Goal: Find specific page/section: Find specific page/section

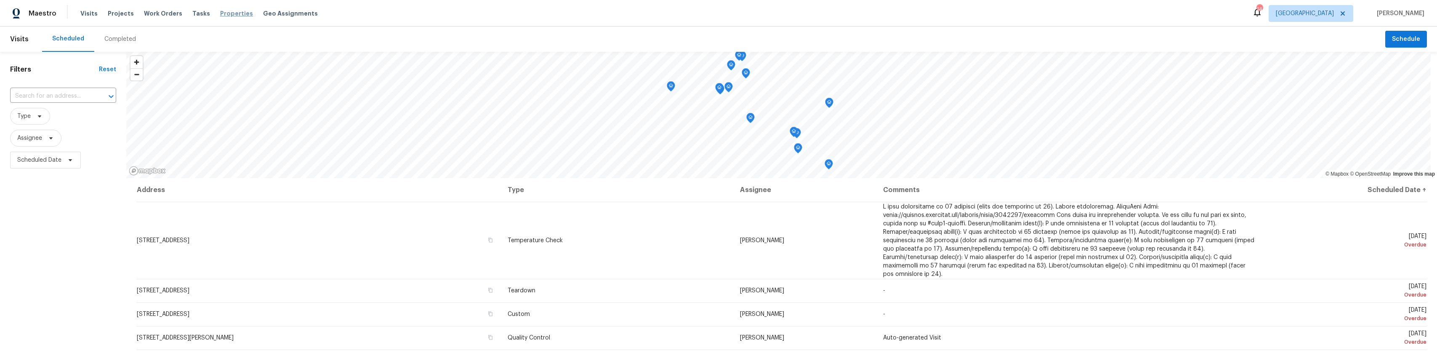
click at [220, 14] on span "Properties" at bounding box center [236, 13] width 33 height 8
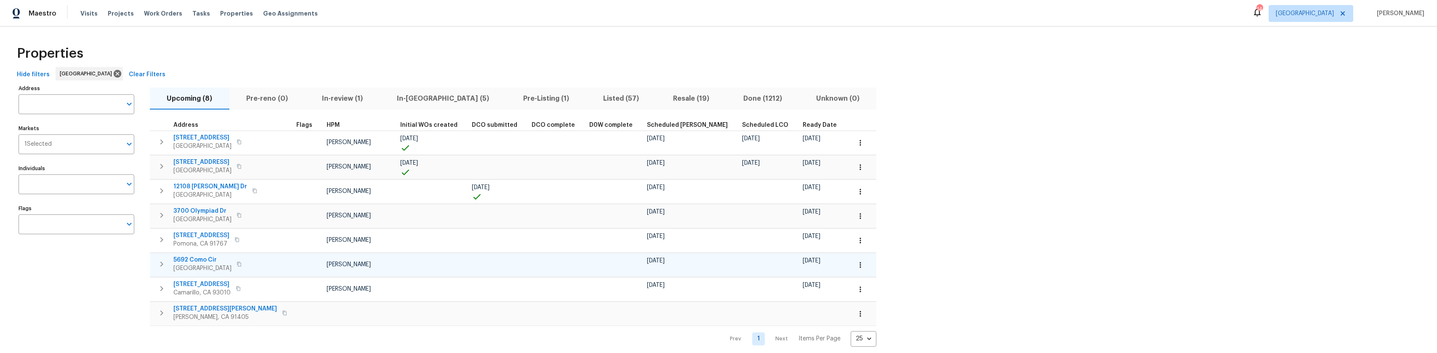
click at [242, 261] on icon "button" at bounding box center [239, 263] width 5 height 5
click at [191, 258] on span "5692 Como Cir" at bounding box center [202, 259] width 58 height 8
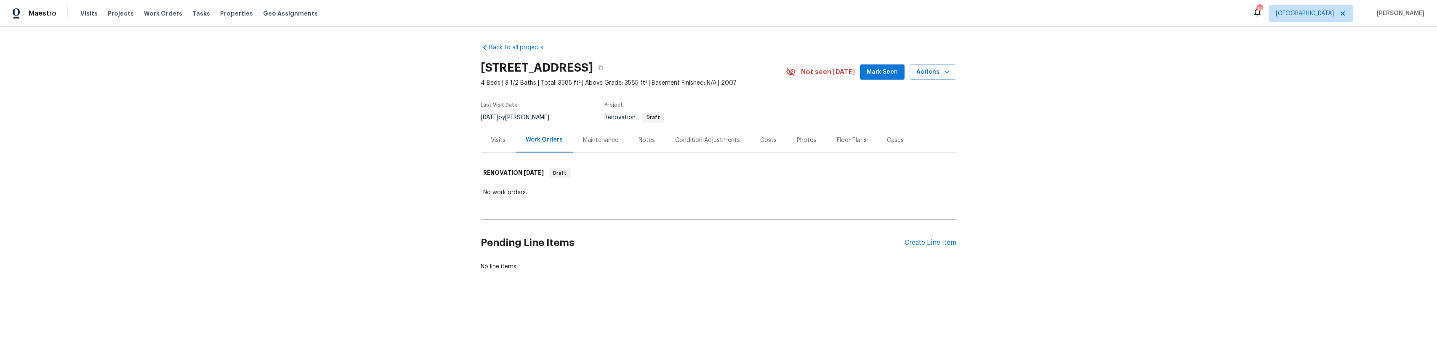
click at [731, 145] on div "Condition Adjustments" at bounding box center [707, 140] width 85 height 25
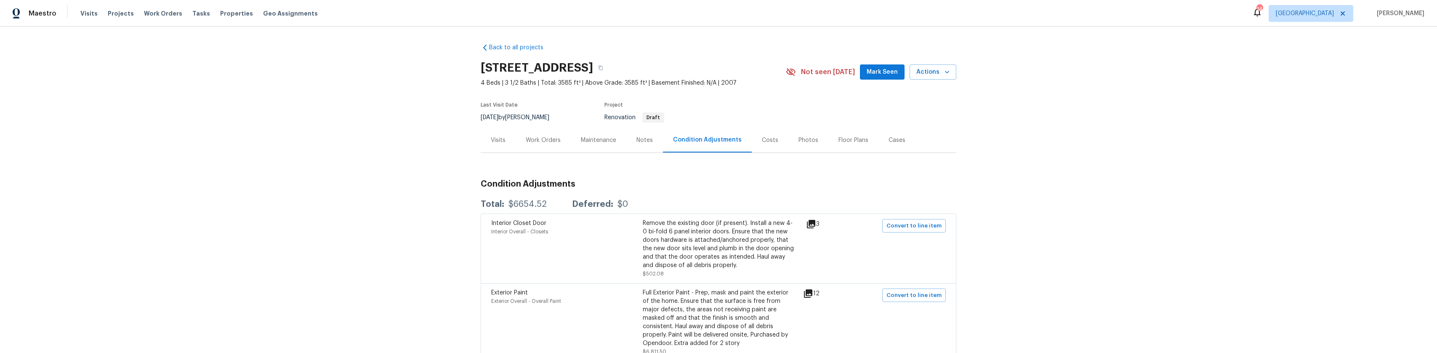
click at [637, 141] on div "Notes" at bounding box center [644, 140] width 16 height 8
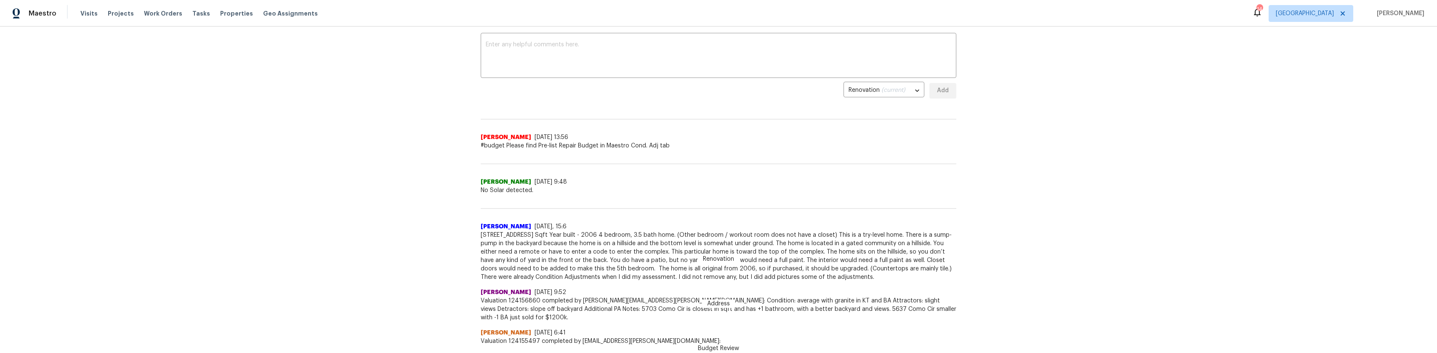
scroll to position [168, 0]
